Goal: Find specific page/section: Find specific page/section

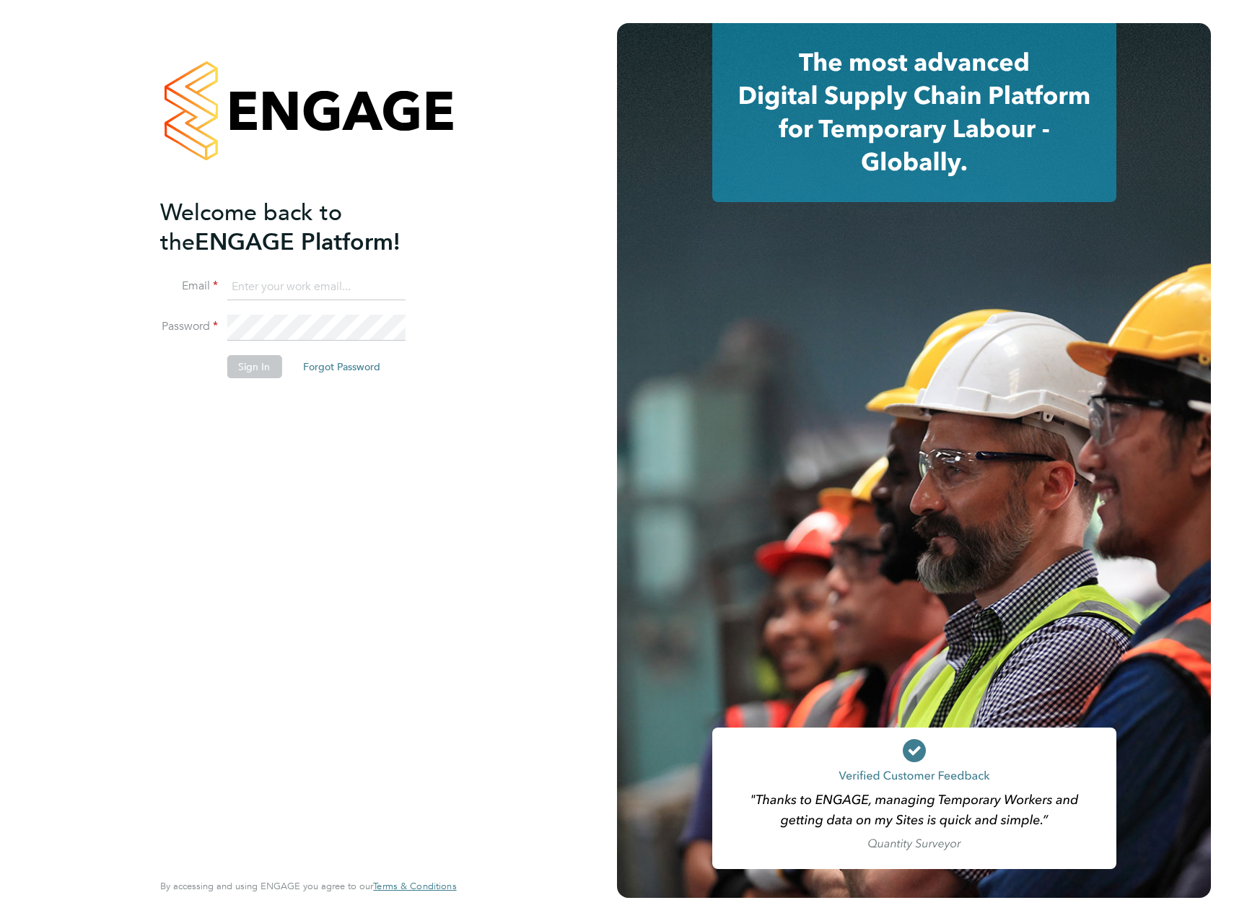
type input "[PERSON_NAME][EMAIL_ADDRESS][PERSON_NAME][DOMAIN_NAME]"
click at [248, 365] on button "Sign In" at bounding box center [254, 366] width 55 height 23
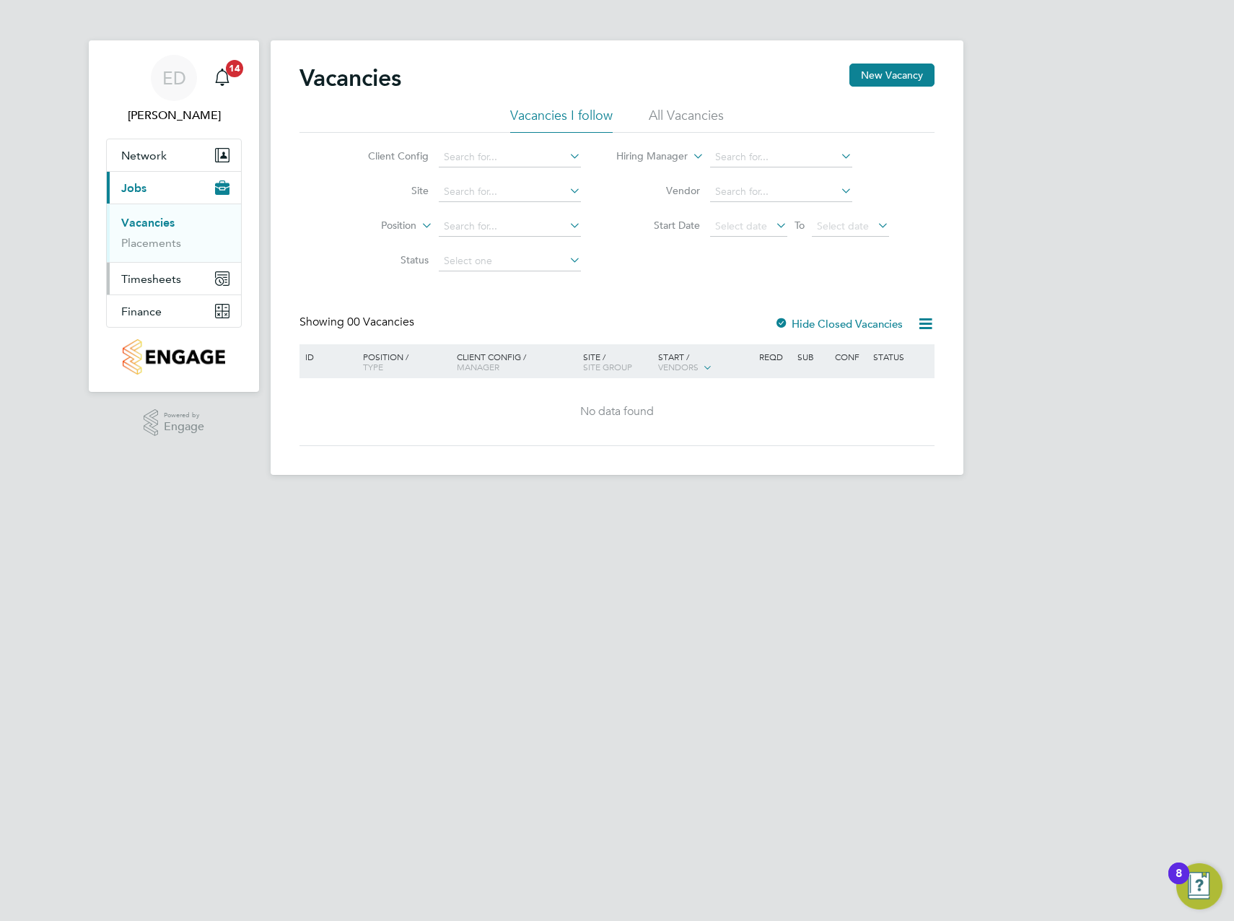
click at [163, 279] on span "Timesheets" at bounding box center [151, 279] width 60 height 14
click at [162, 317] on button "Finance" at bounding box center [174, 311] width 134 height 32
click at [146, 295] on link "Invoices & Credit Notes" at bounding box center [166, 295] width 90 height 28
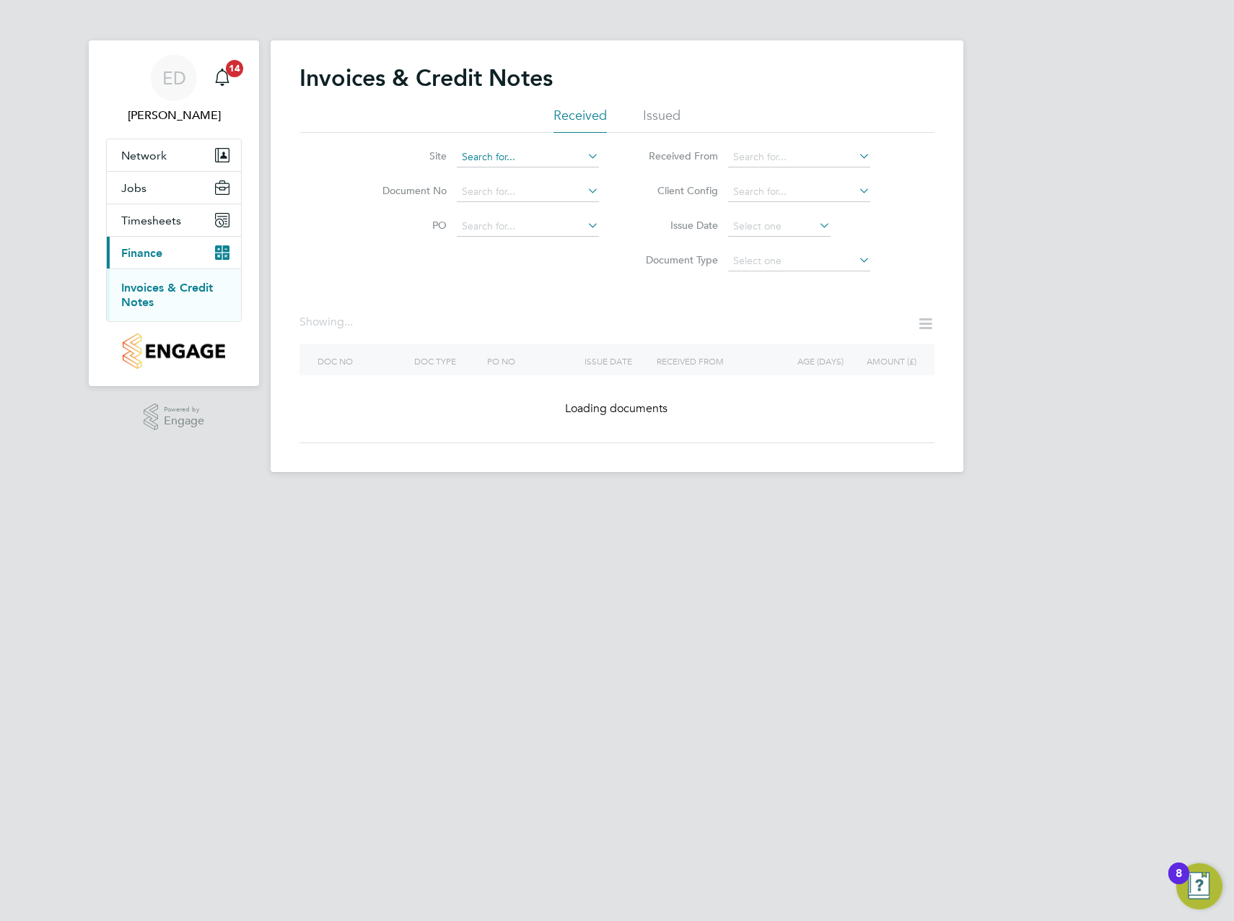
click at [491, 154] on input at bounding box center [528, 157] width 142 height 20
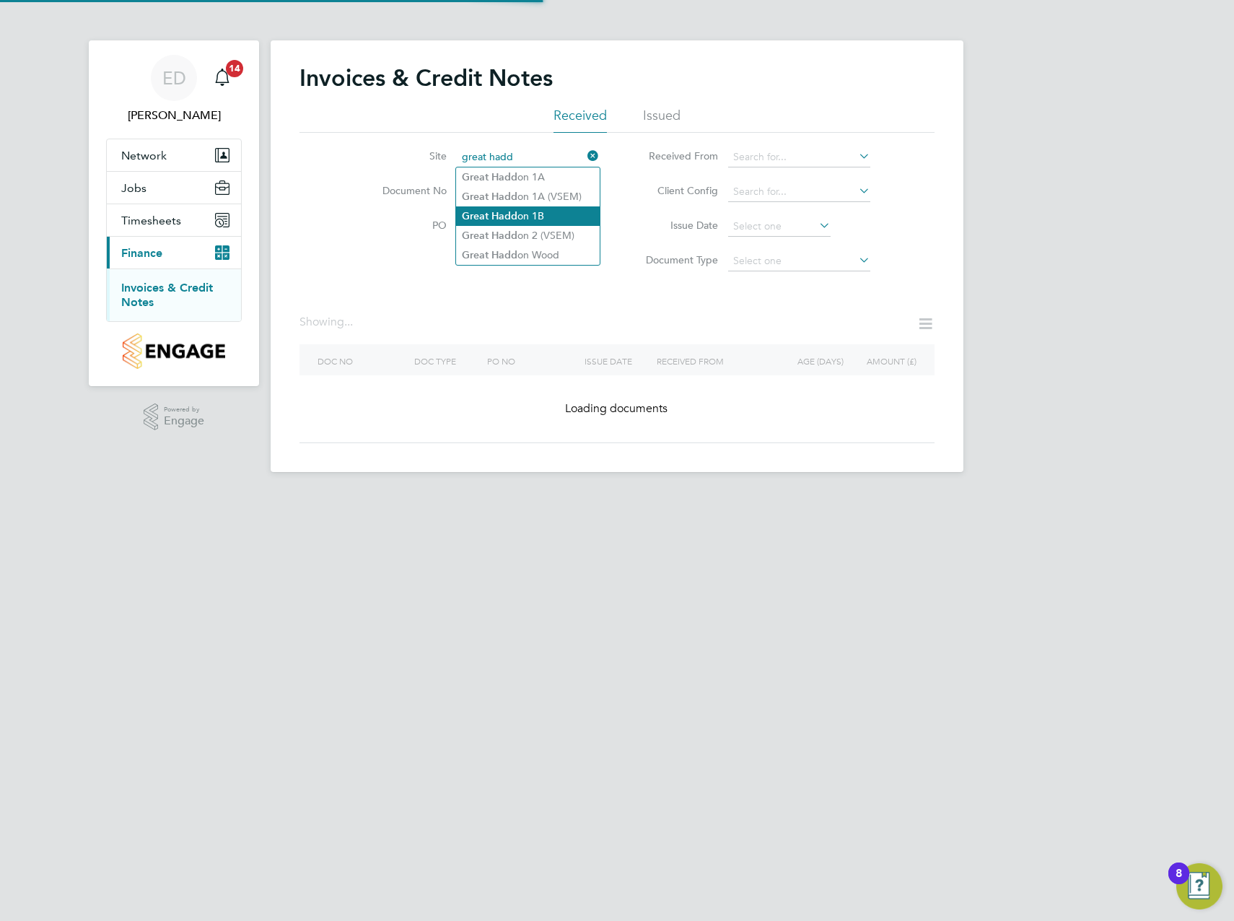
click at [516, 219] on b "Hadd" at bounding box center [504, 216] width 26 height 12
type input "Great Haddon 1B"
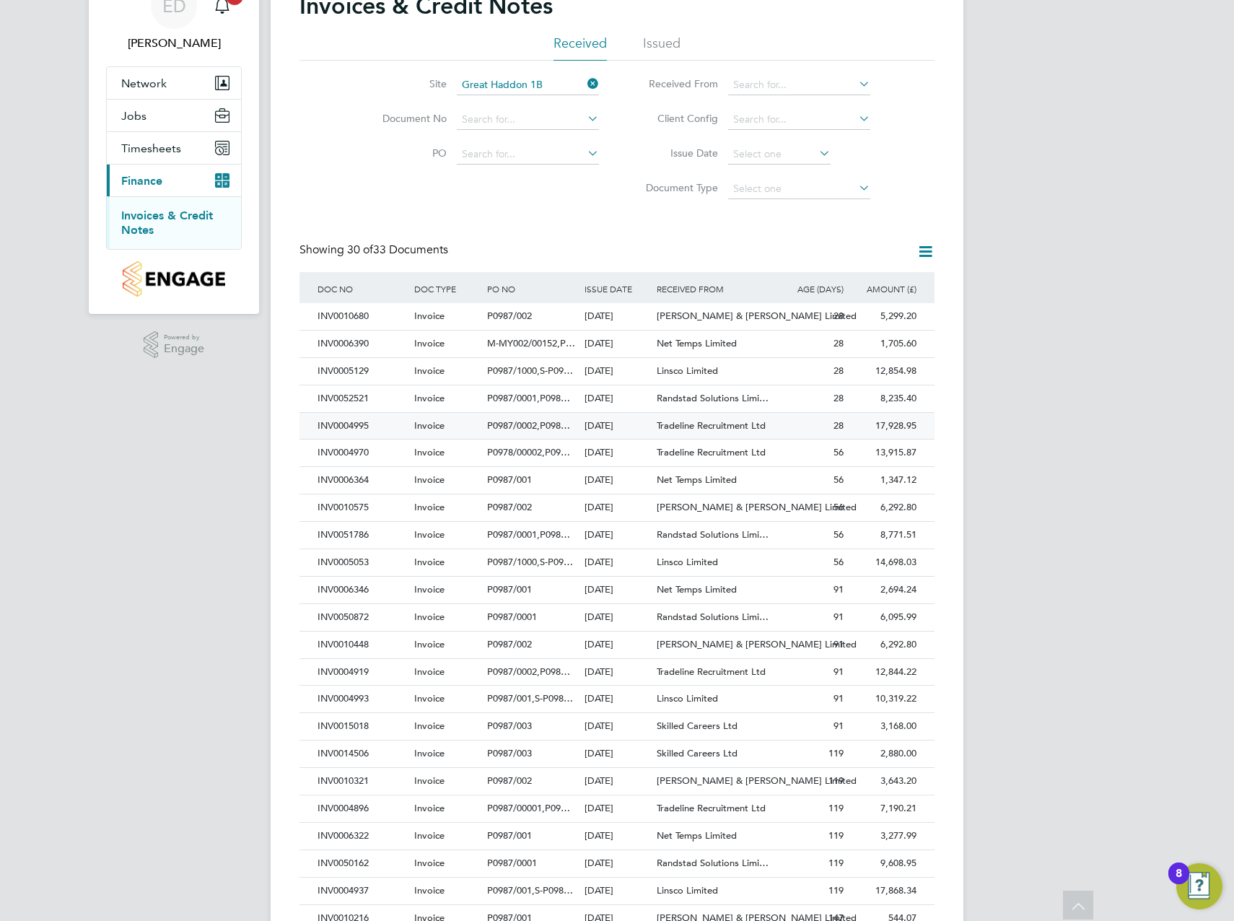
click at [739, 419] on div "Tradeline Recruitment Ltd" at bounding box center [713, 426] width 121 height 27
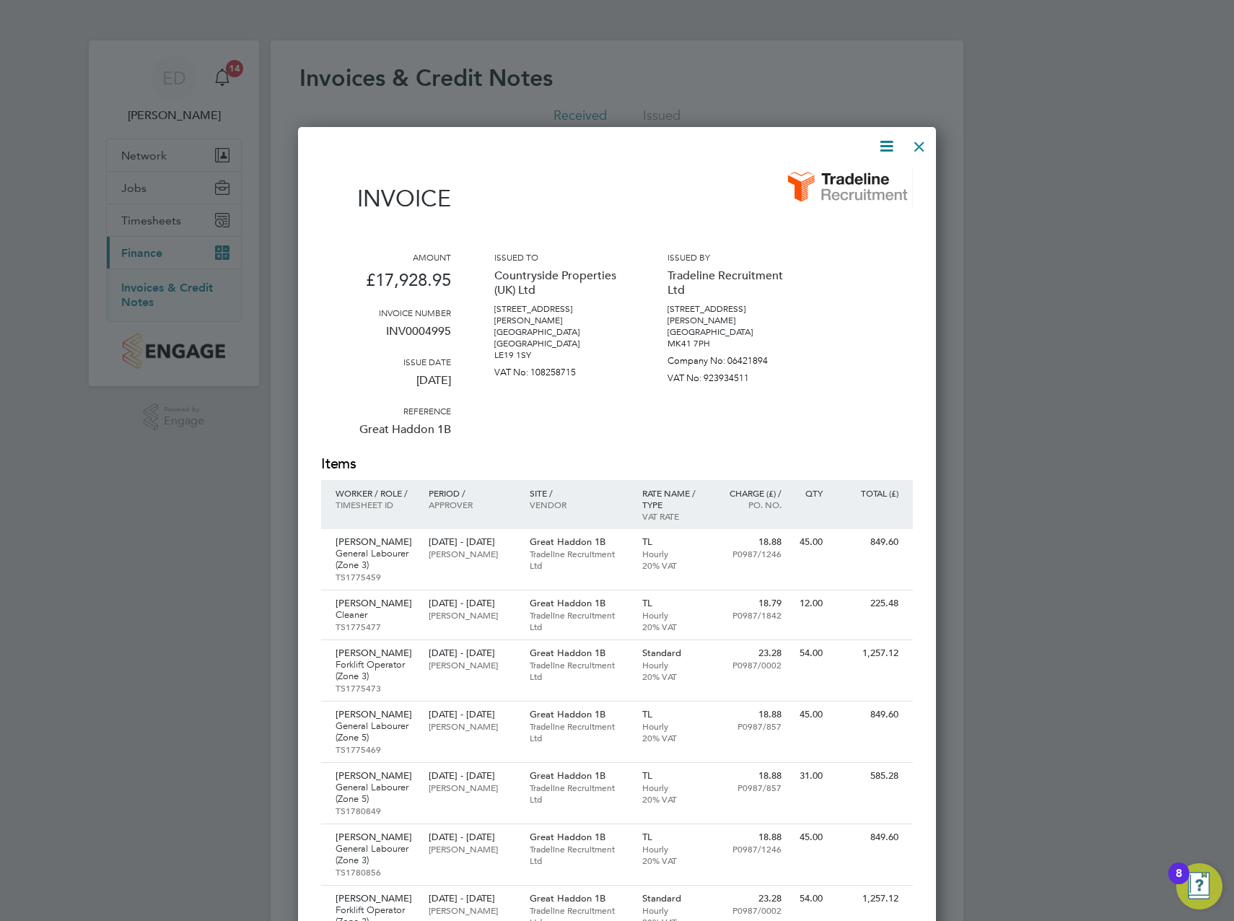
click at [927, 146] on div at bounding box center [919, 143] width 26 height 26
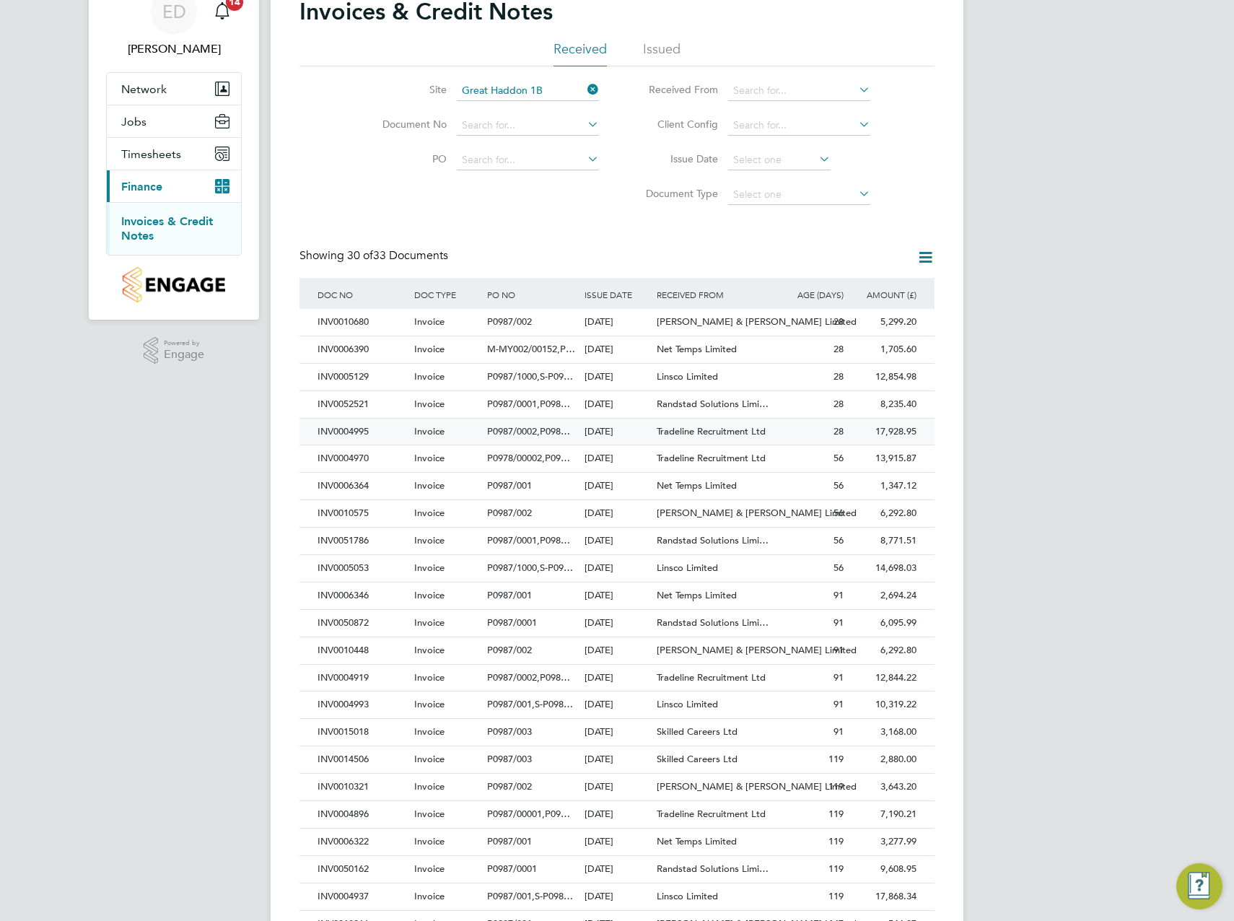
scroll to position [72, 0]
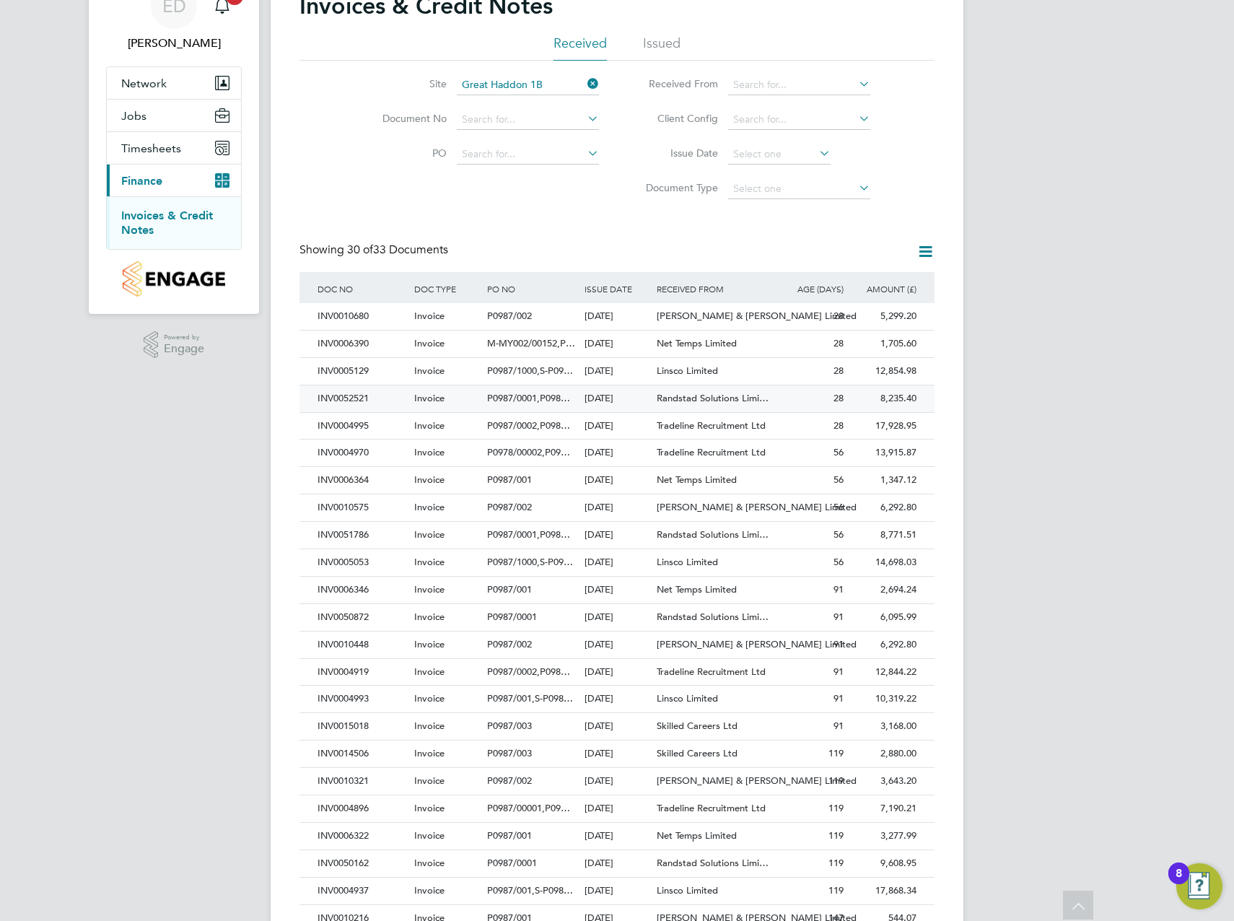
click at [670, 391] on div "Randstad Solutions Limi…" at bounding box center [713, 398] width 121 height 27
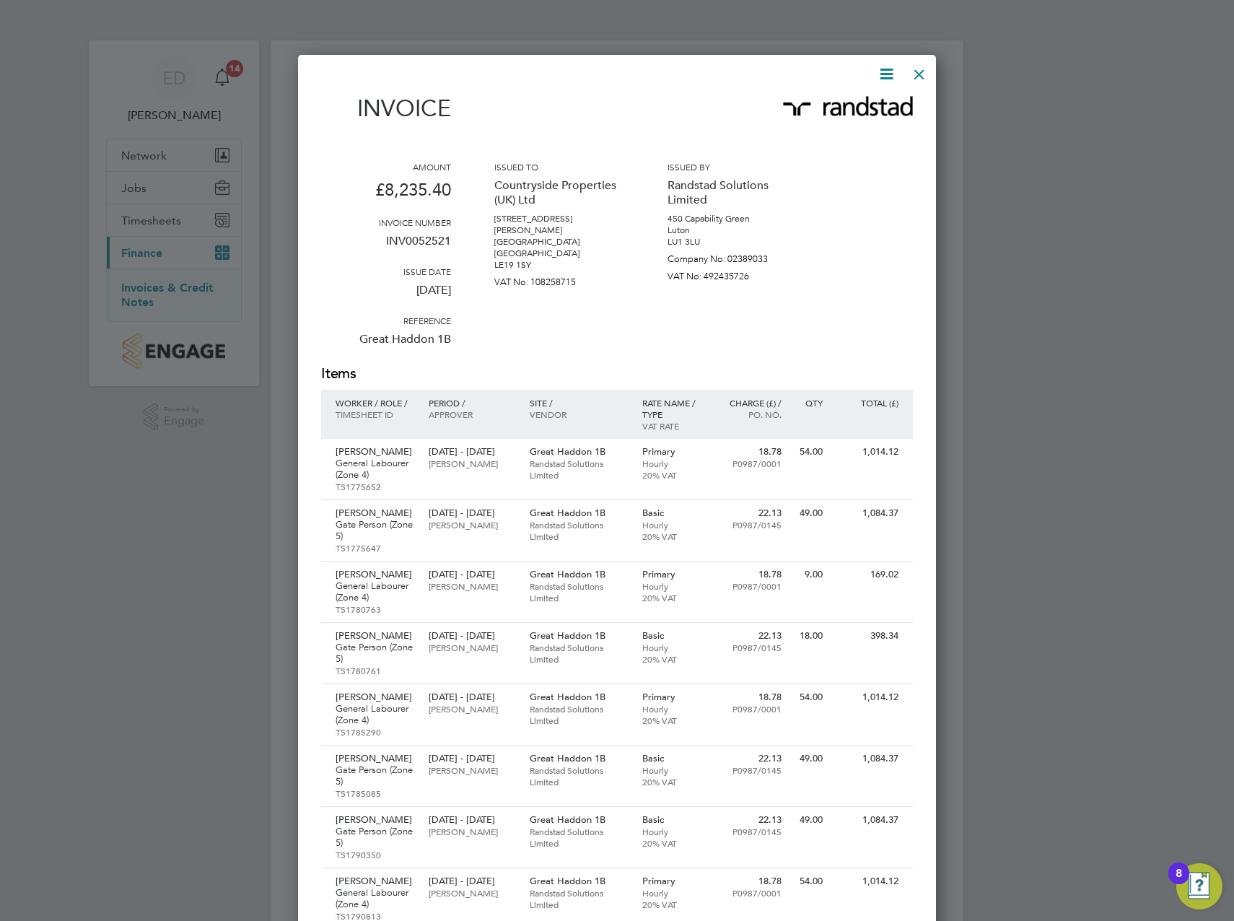
drag, startPoint x: 922, startPoint y: 66, endPoint x: 917, endPoint y: 92, distance: 26.6
click at [922, 67] on div at bounding box center [919, 71] width 26 height 26
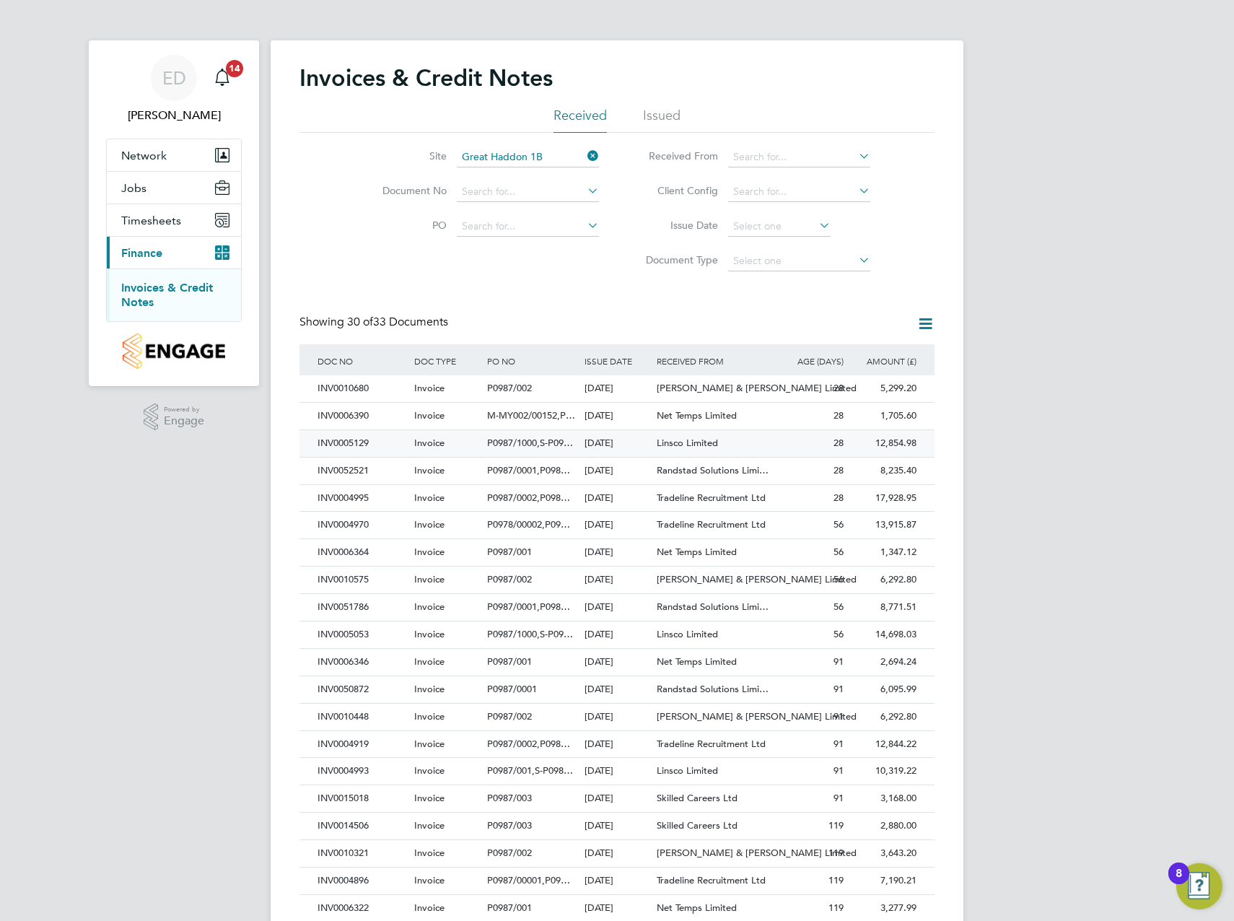
click at [660, 439] on span "Linsco Limited" at bounding box center [687, 443] width 61 height 12
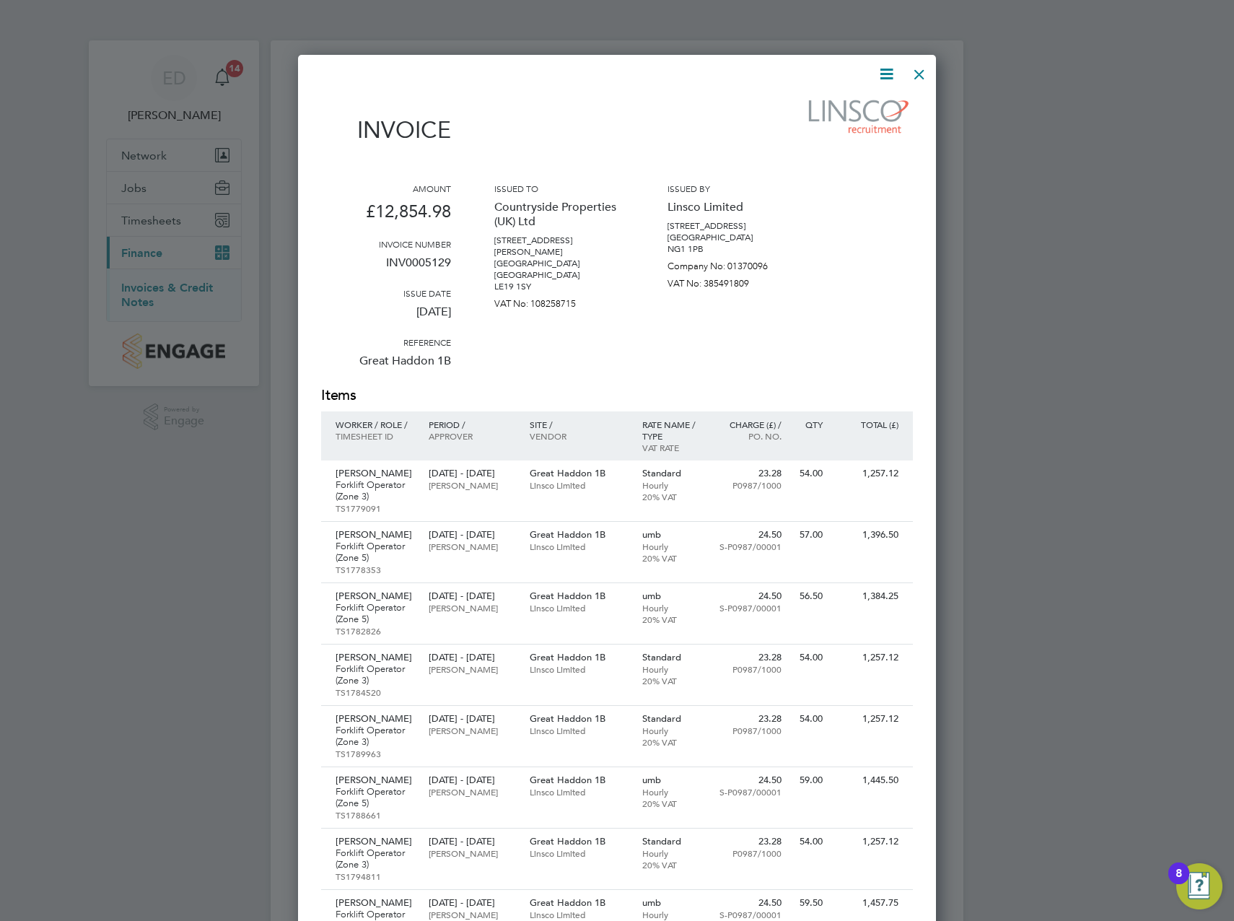
drag, startPoint x: 922, startPoint y: 62, endPoint x: 922, endPoint y: 115, distance: 53.4
click at [922, 62] on div at bounding box center [919, 71] width 26 height 26
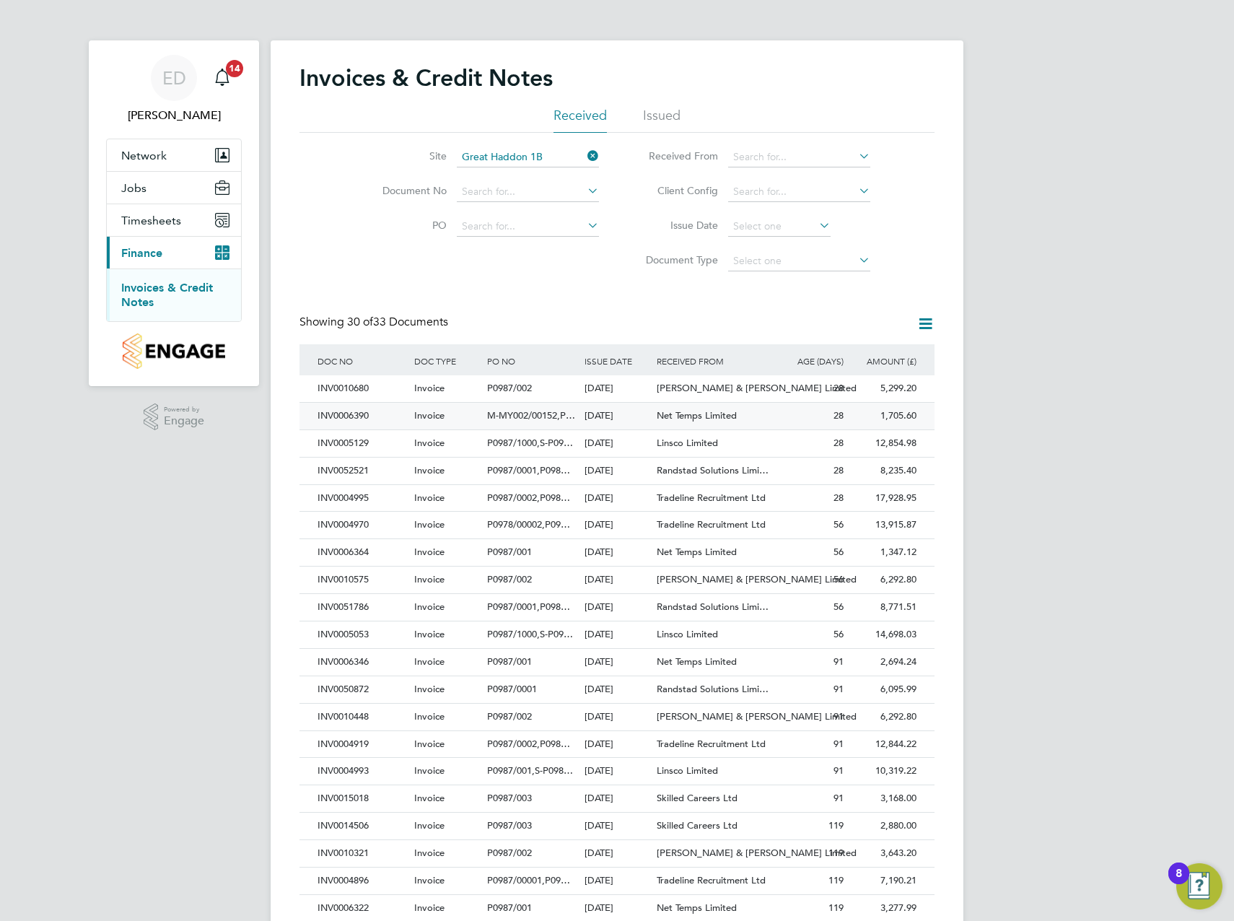
click at [725, 417] on span "Net Temps Limited" at bounding box center [697, 415] width 80 height 12
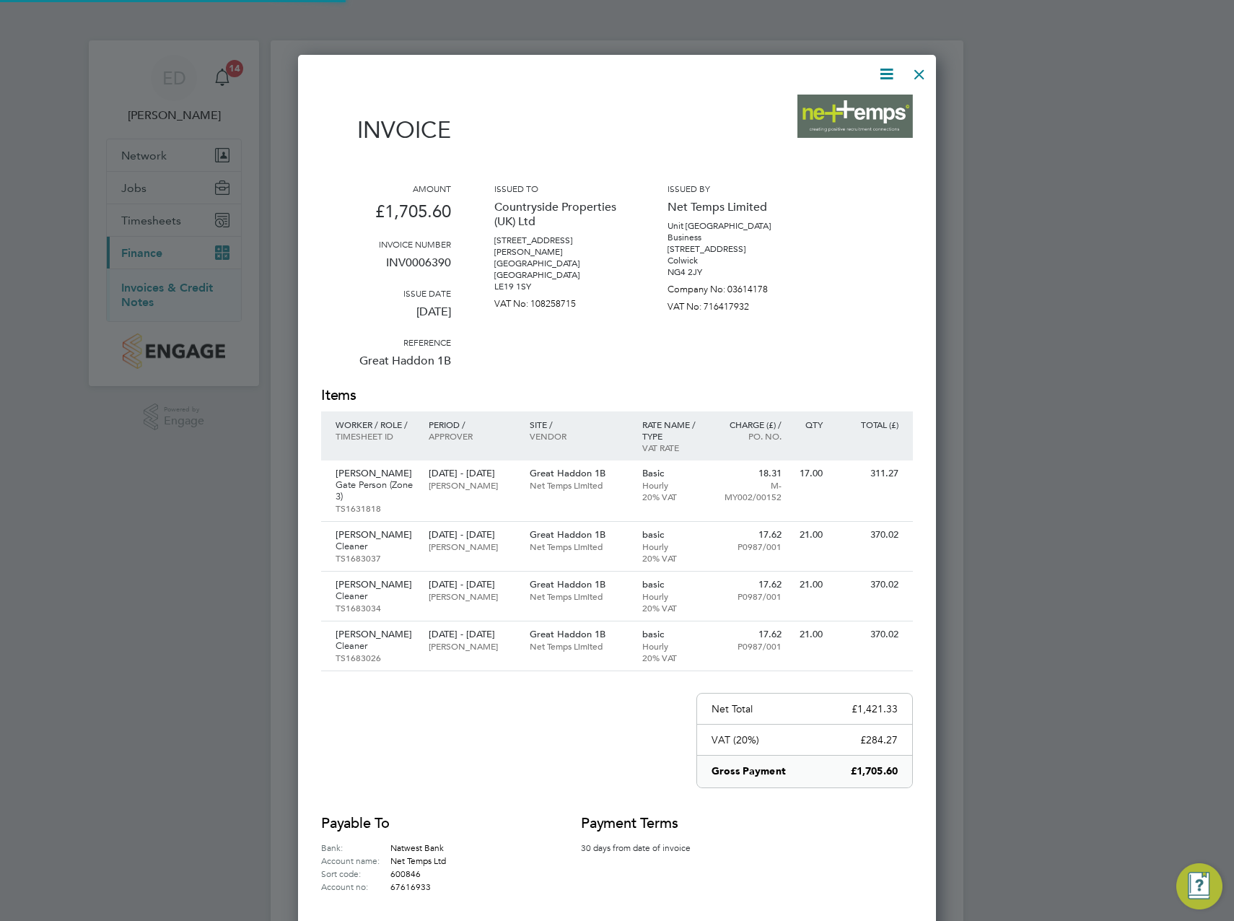
scroll to position [917, 639]
drag, startPoint x: 927, startPoint y: 69, endPoint x: 901, endPoint y: 170, distance: 104.1
click at [927, 69] on div at bounding box center [919, 71] width 26 height 26
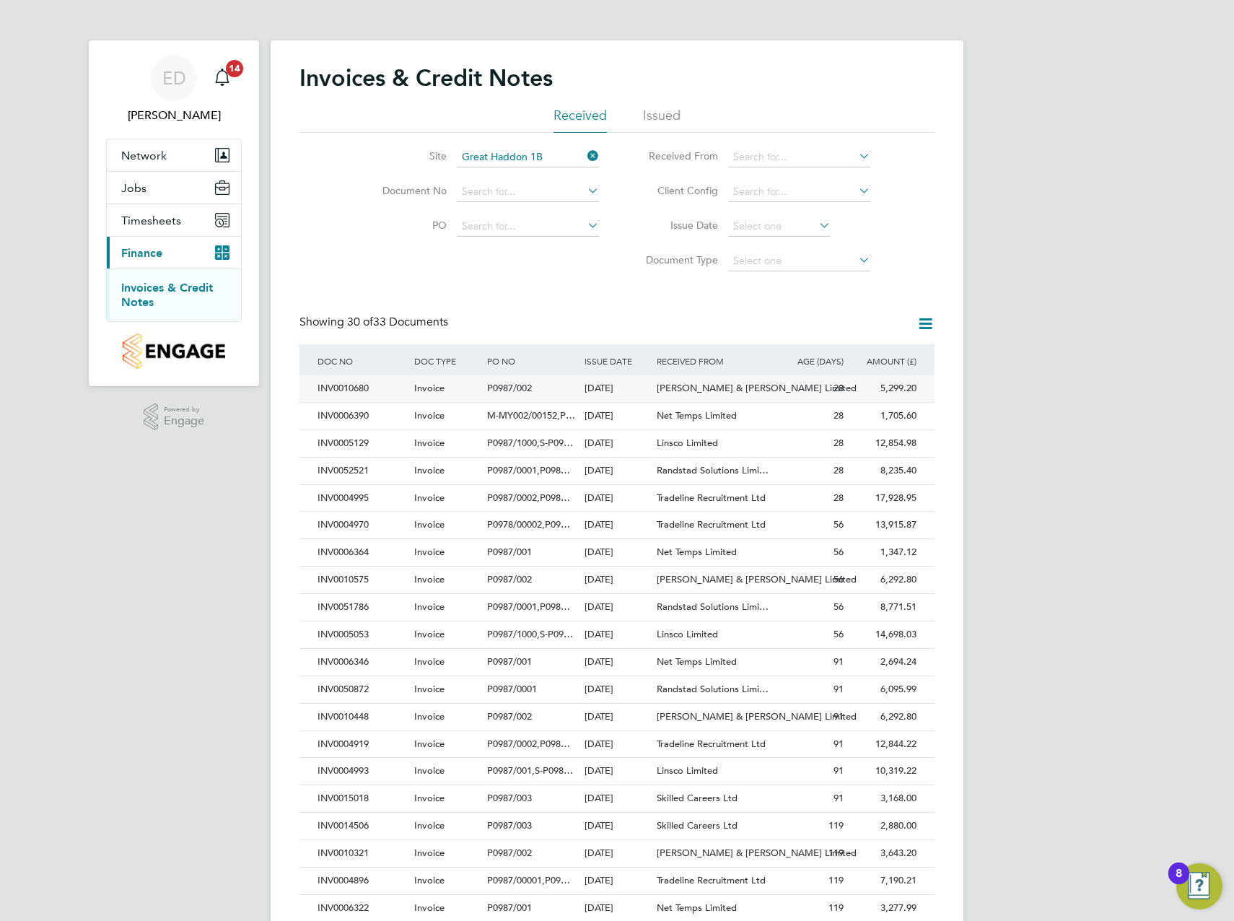
click at [747, 386] on span "[PERSON_NAME] & [PERSON_NAME] Limited" at bounding box center [757, 388] width 200 height 12
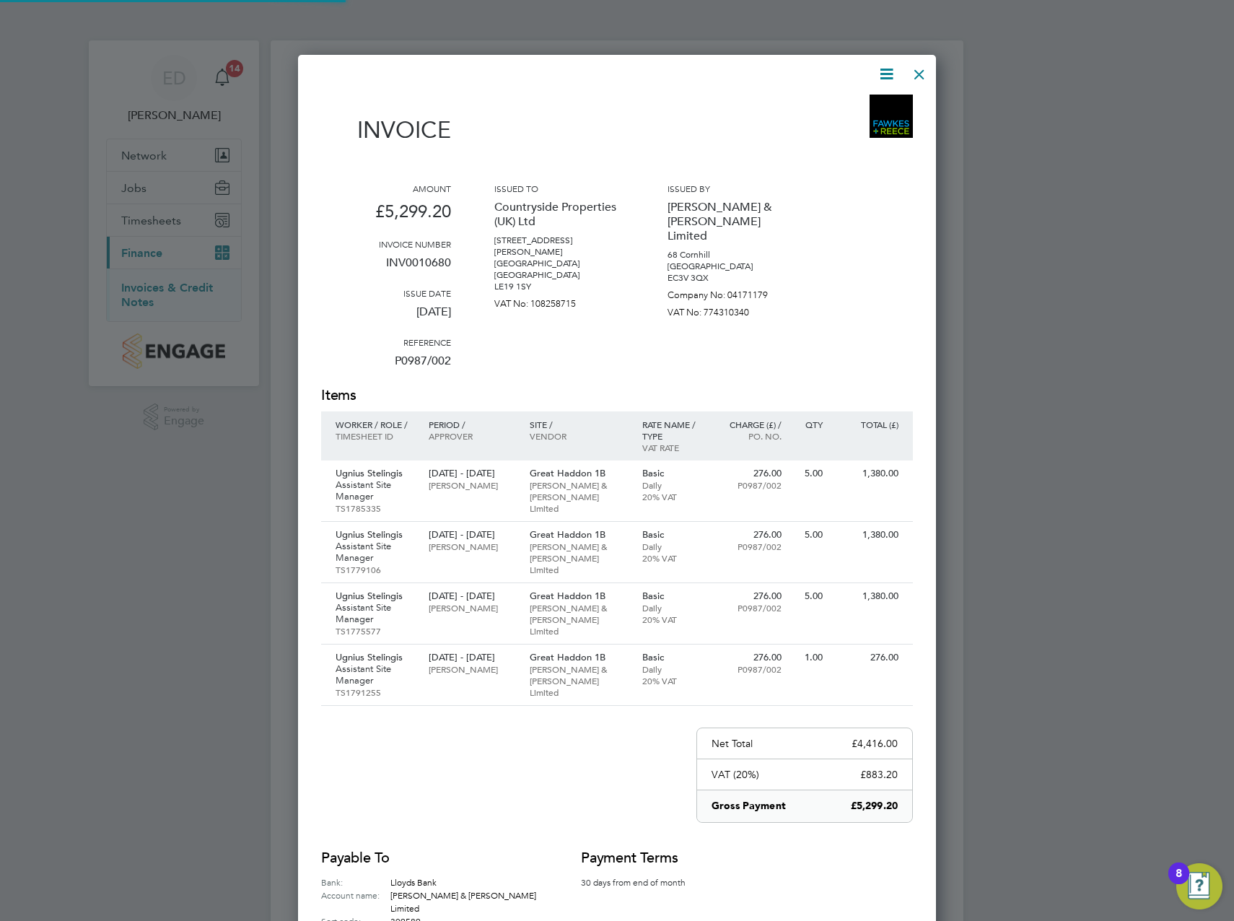
scroll to position [952, 639]
drag, startPoint x: 923, startPoint y: 69, endPoint x: 880, endPoint y: 103, distance: 54.4
click at [923, 69] on div at bounding box center [919, 71] width 26 height 26
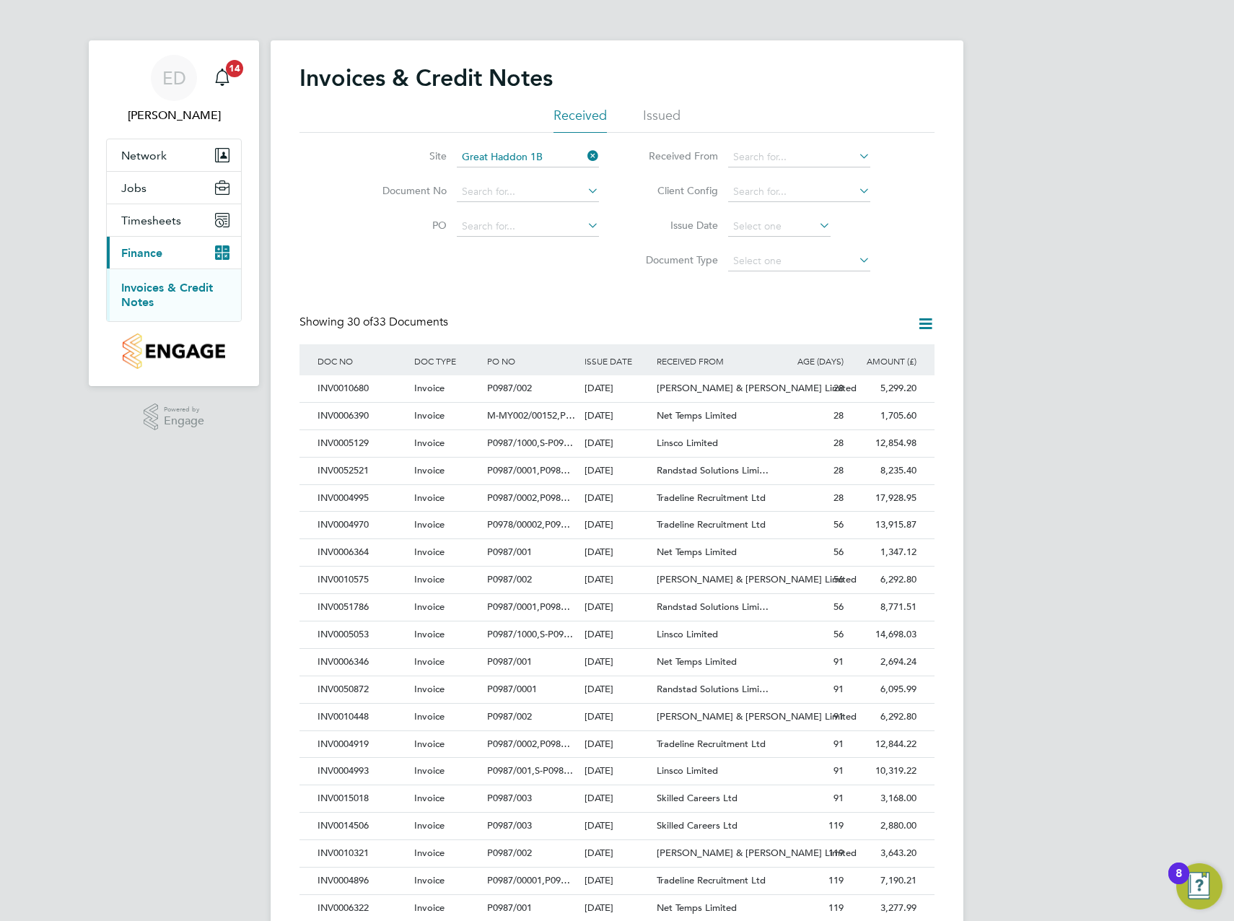
scroll to position [27, 98]
click at [696, 411] on span "Net Temps Limited" at bounding box center [697, 415] width 80 height 12
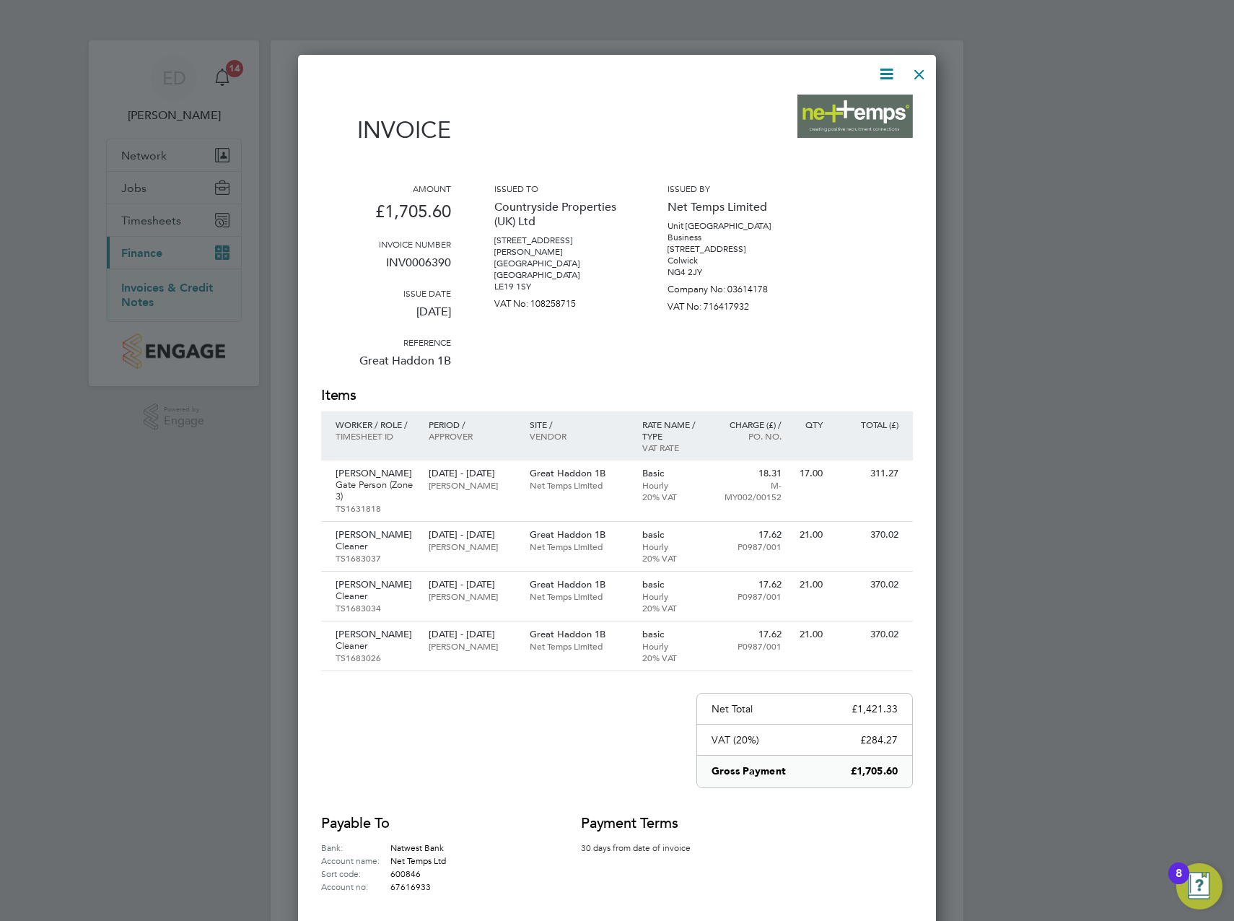
click at [922, 67] on div at bounding box center [919, 71] width 26 height 26
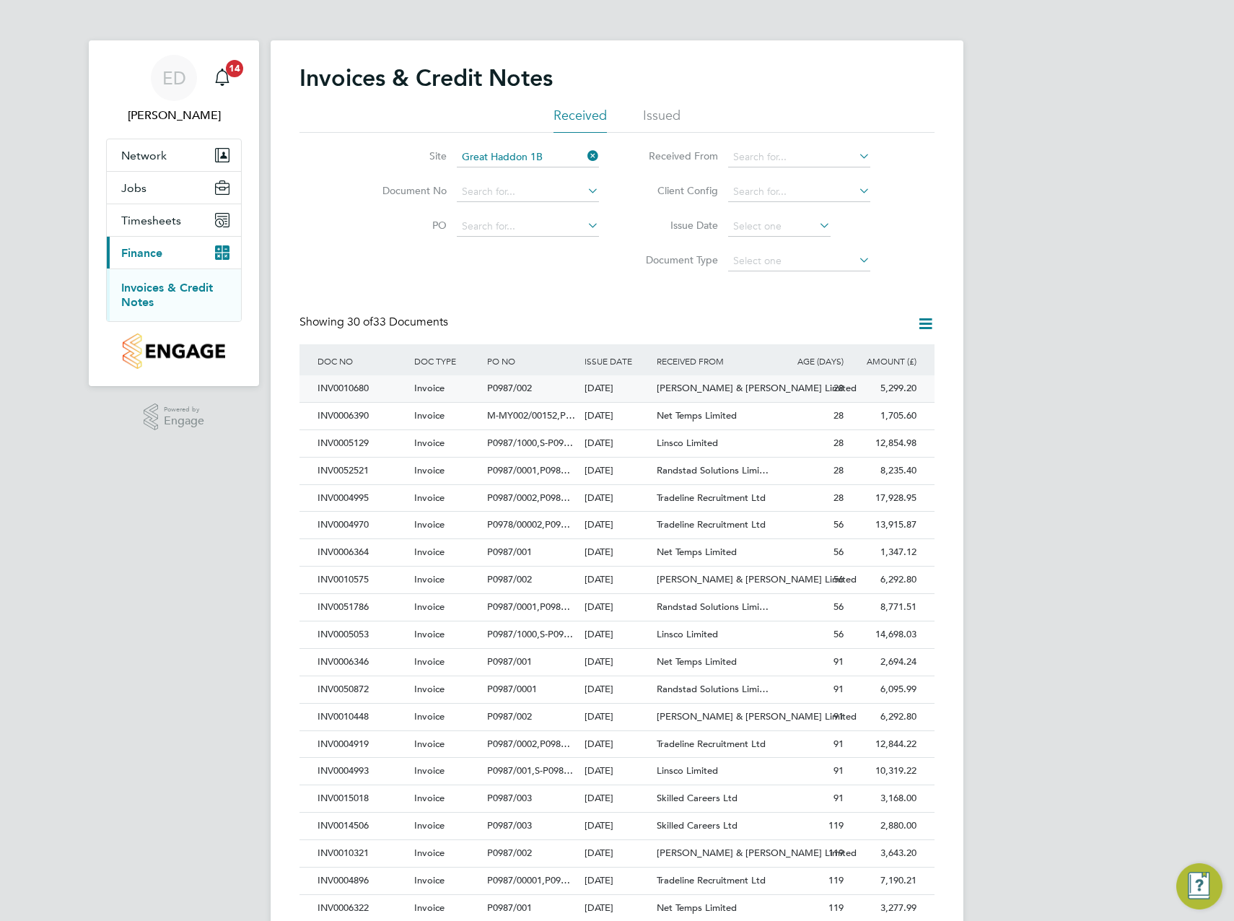
click at [779, 389] on div "28" at bounding box center [810, 388] width 73 height 27
click at [777, 390] on div "28" at bounding box center [810, 388] width 73 height 27
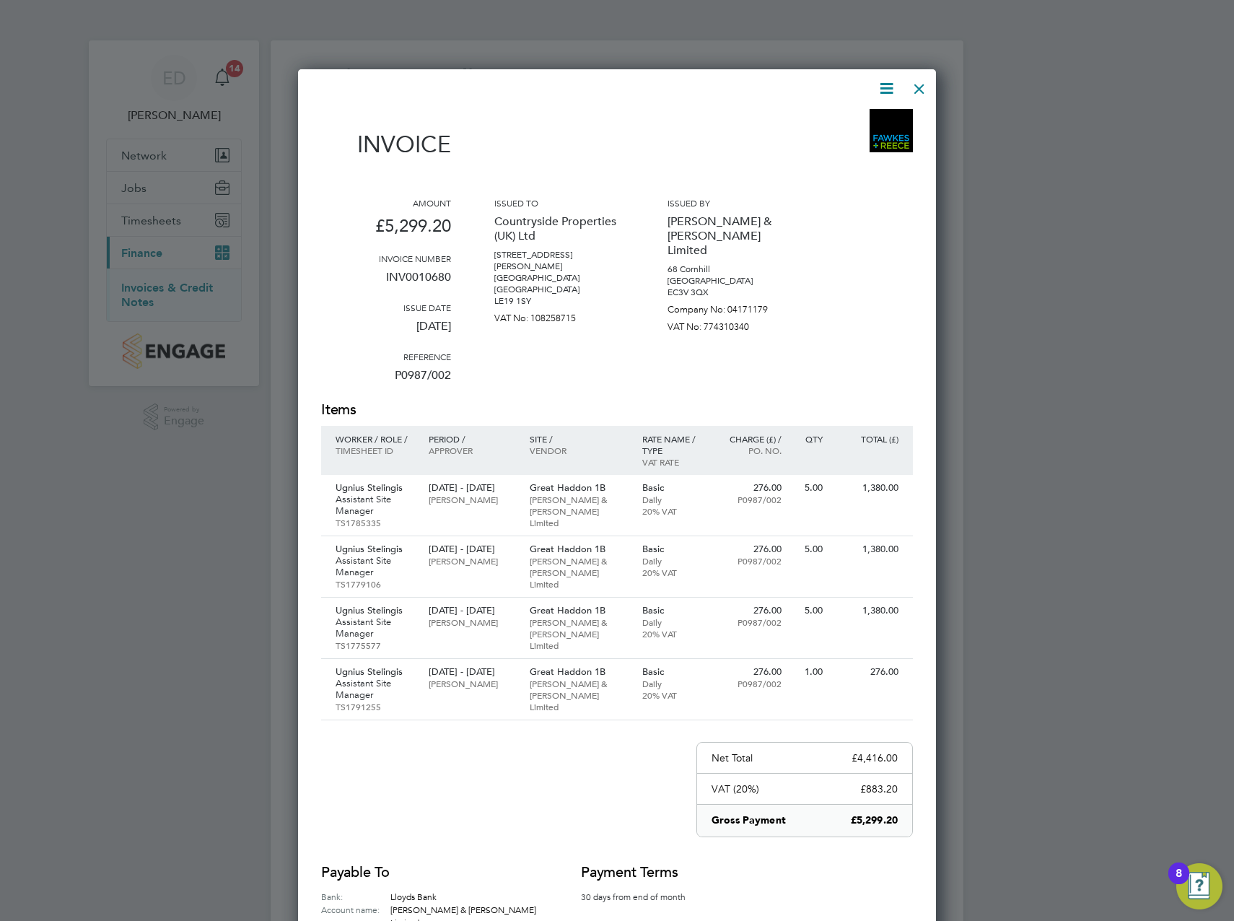
click at [918, 92] on div at bounding box center [919, 85] width 26 height 26
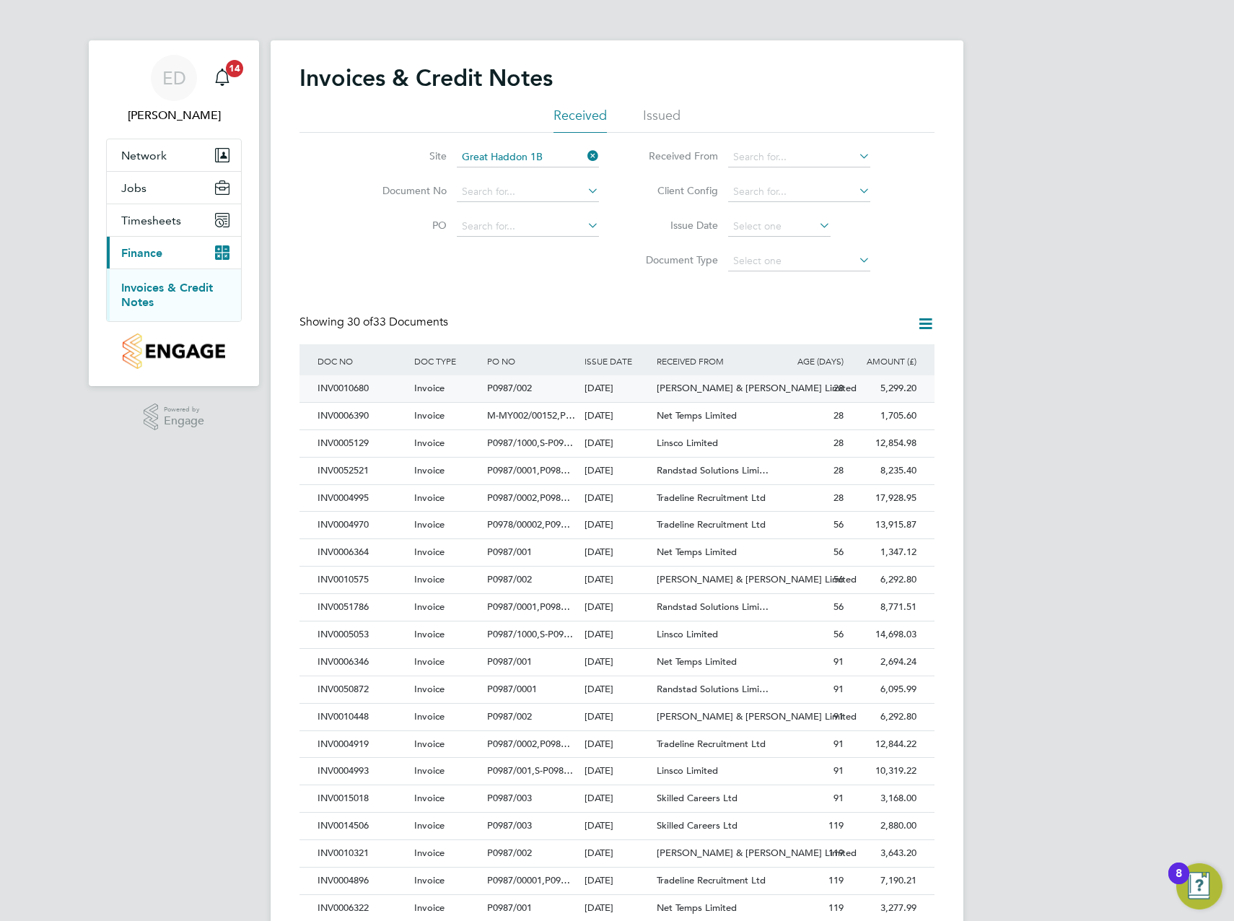
click at [906, 388] on div "5,299.20 Unpaid" at bounding box center [883, 388] width 73 height 27
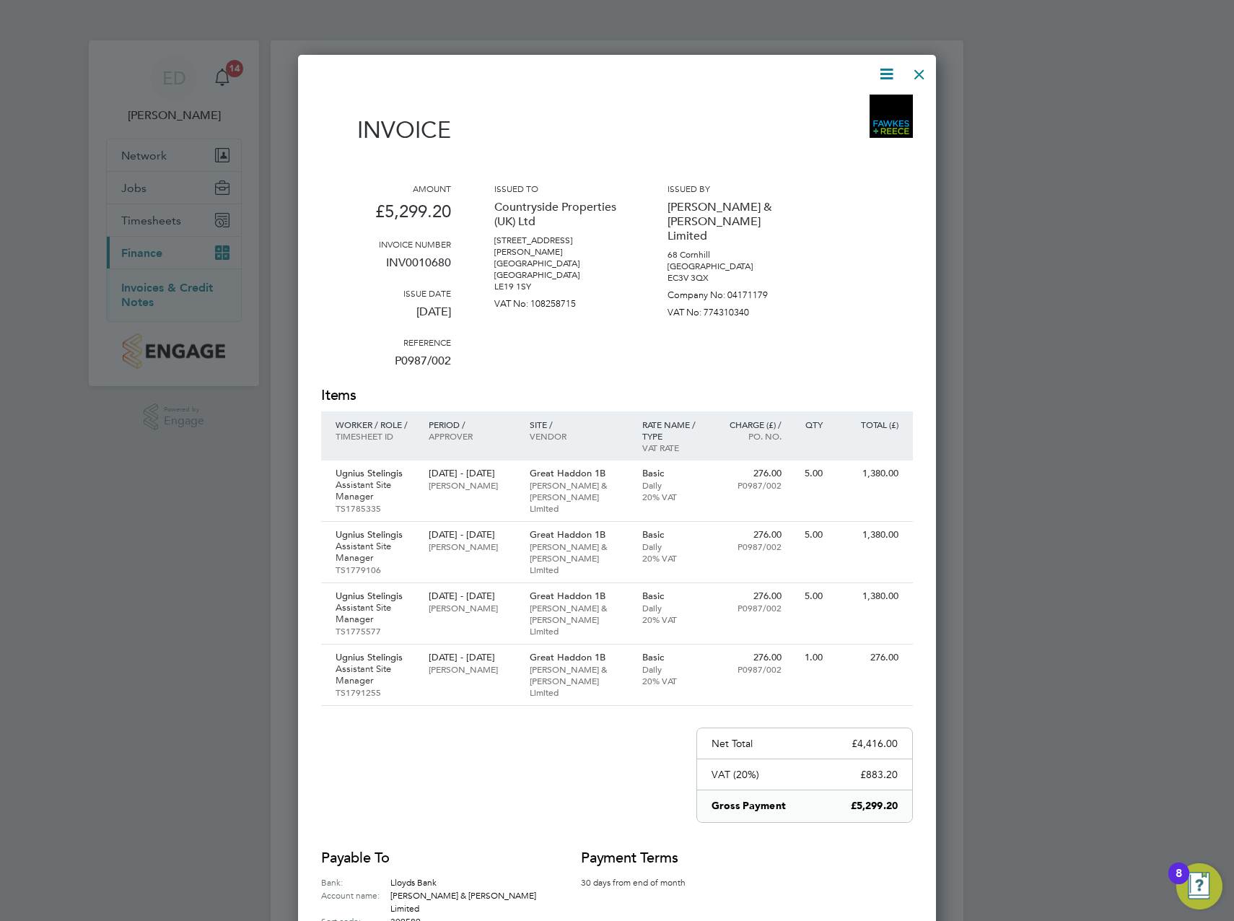
click at [914, 74] on div at bounding box center [919, 71] width 26 height 26
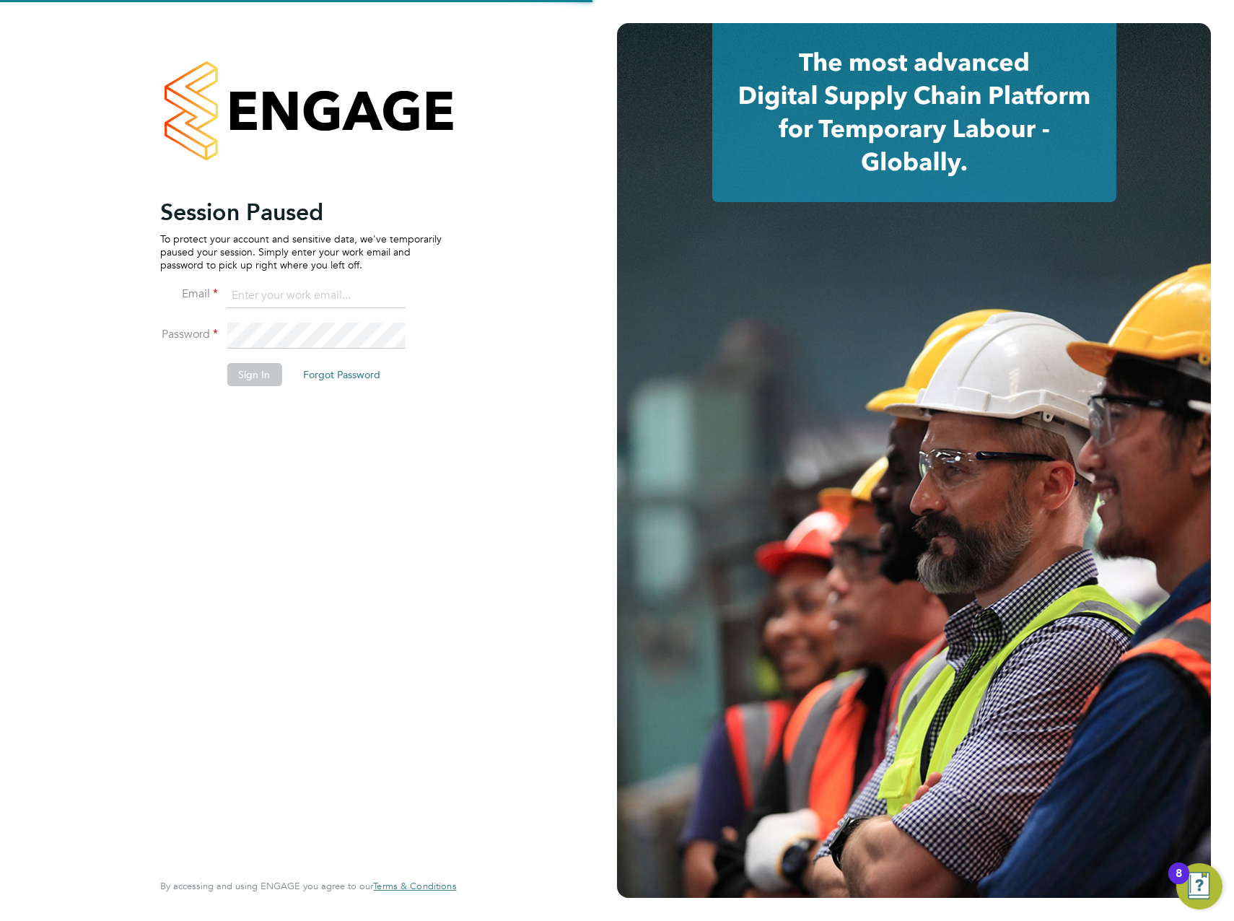
type input "[PERSON_NAME][EMAIL_ADDRESS][PERSON_NAME][DOMAIN_NAME]"
